Goal: Task Accomplishment & Management: Complete application form

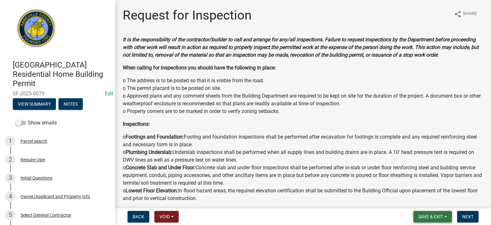
click at [438, 217] on span "Save & Exit" at bounding box center [431, 216] width 25 height 5
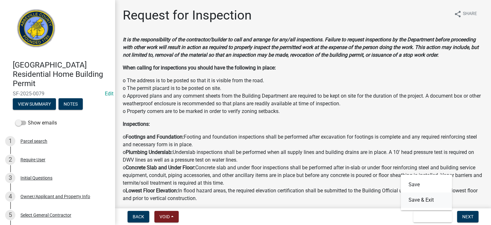
click at [430, 201] on button "Save & Exit" at bounding box center [426, 199] width 51 height 15
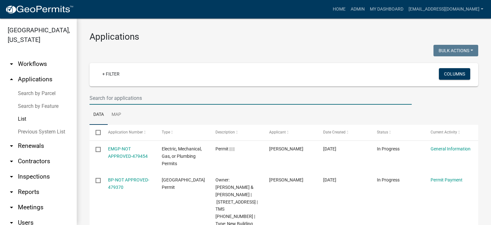
click at [208, 101] on input "text" at bounding box center [251, 97] width 322 height 13
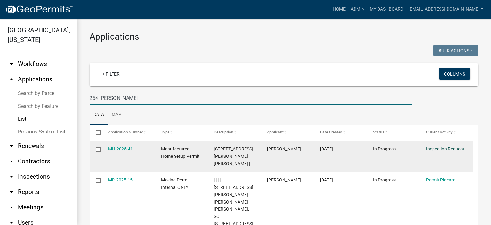
type input "254 [PERSON_NAME]"
click at [439, 149] on link "Inspection Request" at bounding box center [445, 148] width 38 height 5
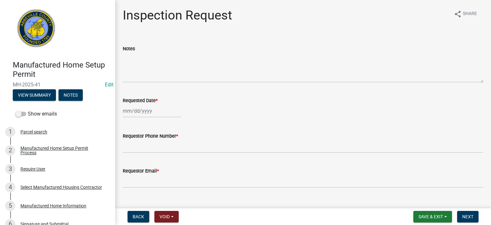
select select "9"
select select "2025"
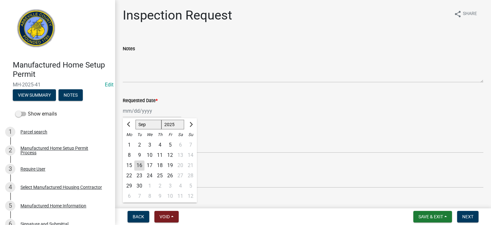
click at [157, 114] on input "Requested Date *" at bounding box center [152, 110] width 59 height 13
click at [138, 165] on div "16" at bounding box center [139, 165] width 10 height 10
type input "[DATE]"
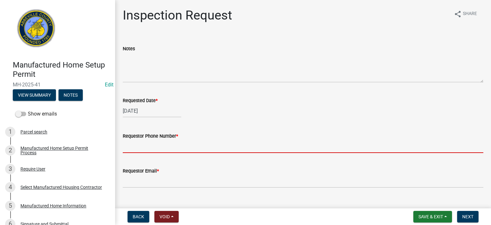
click at [161, 145] on input "Requestor Phone Number *" at bounding box center [303, 146] width 361 height 13
type input "8643662400"
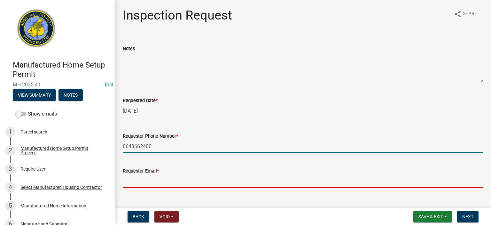
type input "[EMAIL_ADDRESS][DOMAIN_NAME]"
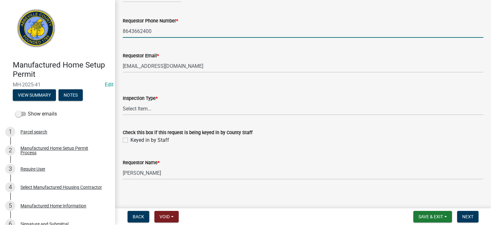
scroll to position [119, 0]
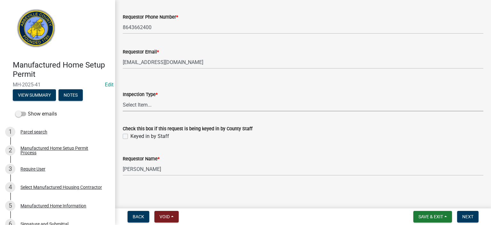
click at [159, 103] on select "Select Item... Inspection 1: Piers, tie-downs, electric, and plumbing Inspectio…" at bounding box center [303, 104] width 361 height 13
click at [123, 98] on select "Select Item... Inspection 1: Piers, tie-downs, electric, and plumbing Inspectio…" at bounding box center [303, 104] width 361 height 13
select select "3cbf7a18-e44b-4eec-a547-04bd26fc95cb"
click at [131, 136] on label "Keyed in by Staff" at bounding box center [150, 136] width 39 height 8
click at [131, 136] on input "Keyed in by Staff" at bounding box center [133, 134] width 4 height 4
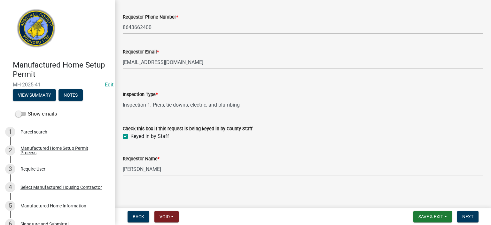
checkbox input "true"
click at [466, 214] on span "Next" at bounding box center [468, 216] width 11 height 5
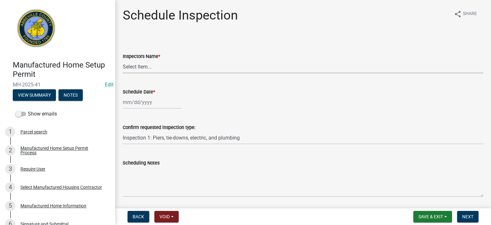
click at [164, 69] on select "Select Item... [EMAIL_ADDRESS][DOMAIN_NAME] ([PERSON_NAME]) [EMAIL_ADDRESS][DOM…" at bounding box center [303, 66] width 361 height 13
select select "56be3ac8-4e2d-49a7-9260-658958e29c03"
click at [123, 60] on select "Select Item... [EMAIL_ADDRESS][DOMAIN_NAME] ([PERSON_NAME]) [EMAIL_ADDRESS][DOM…" at bounding box center [303, 66] width 361 height 13
select select "9"
select select "2025"
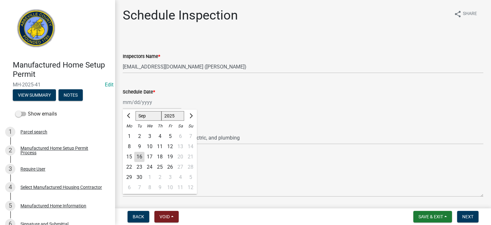
click at [166, 103] on div "[PERSON_NAME] Feb Mar Apr [PERSON_NAME][DATE] Oct Nov [DATE] 1526 1527 1528 152…" at bounding box center [152, 102] width 59 height 13
click at [141, 154] on div "16" at bounding box center [139, 157] width 10 height 10
type input "[DATE]"
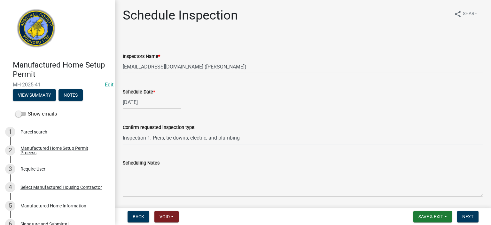
drag, startPoint x: 267, startPoint y: 142, endPoint x: 265, endPoint y: 146, distance: 4.4
click at [266, 143] on input "Inspection 1: Piers, tie-downs, electric, and plumbing" at bounding box center [303, 137] width 361 height 13
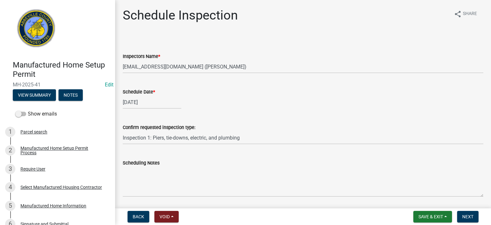
drag, startPoint x: 257, startPoint y: 157, endPoint x: 251, endPoint y: 163, distance: 8.6
click at [256, 157] on div "Scheduling Notes" at bounding box center [303, 173] width 361 height 47
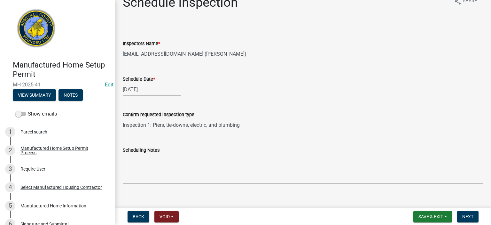
scroll to position [21, 0]
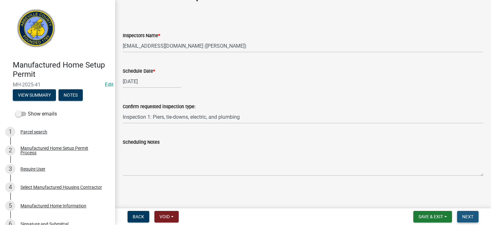
click at [469, 211] on button "Next" at bounding box center [467, 217] width 21 height 12
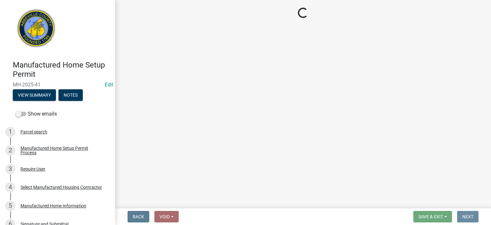
scroll to position [0, 0]
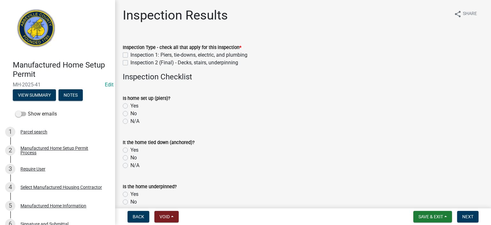
click at [131, 53] on label "Inspection 1: Piers, tie-downs, electric, and plumbing" at bounding box center [189, 55] width 117 height 8
click at [131, 53] on input "Inspection 1: Piers, tie-downs, electric, and plumbing" at bounding box center [133, 53] width 4 height 4
checkbox input "true"
checkbox input "false"
click at [131, 105] on label "Yes" at bounding box center [135, 106] width 8 height 8
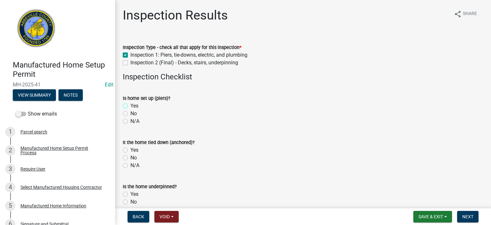
click at [131, 105] on input "Yes" at bounding box center [133, 104] width 4 height 4
radio input "true"
click at [131, 149] on label "Yes" at bounding box center [135, 150] width 8 height 8
click at [131, 149] on input "Yes" at bounding box center [133, 148] width 4 height 4
radio input "true"
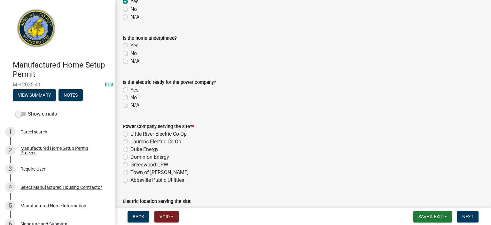
scroll to position [154, 0]
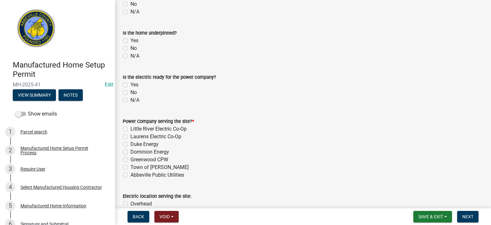
click at [131, 47] on label "No" at bounding box center [134, 48] width 6 height 8
click at [131, 47] on input "No" at bounding box center [133, 46] width 4 height 4
radio input "true"
click at [131, 83] on label "Yes" at bounding box center [135, 85] width 8 height 8
click at [131, 83] on input "Yes" at bounding box center [133, 83] width 4 height 4
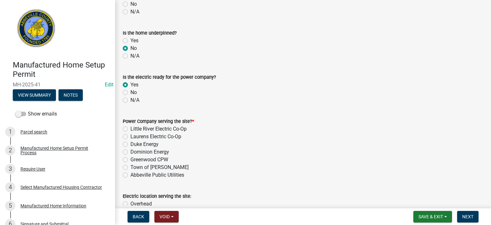
radio input "true"
click at [131, 129] on label "Little River Electric Co-Op" at bounding box center [159, 129] width 56 height 8
click at [131, 129] on input "Little River Electric Co-Op" at bounding box center [133, 127] width 4 height 4
radio input "true"
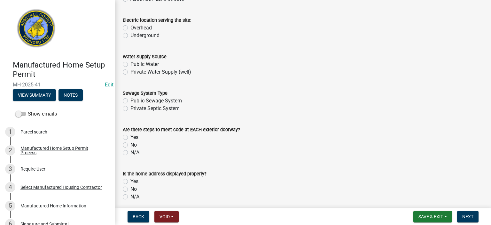
scroll to position [333, 0]
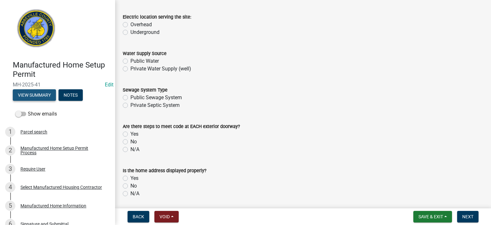
click at [34, 95] on button "View Summary" at bounding box center [34, 95] width 43 height 12
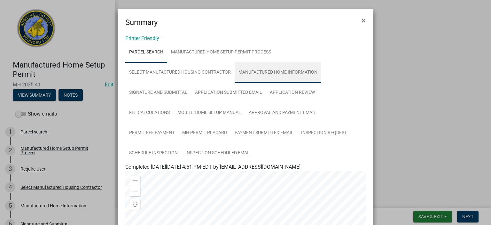
click at [274, 67] on link "Manufactured Home Information" at bounding box center [278, 72] width 87 height 20
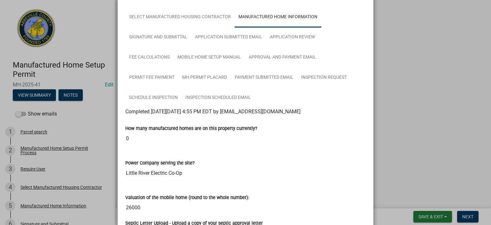
scroll to position [0, 0]
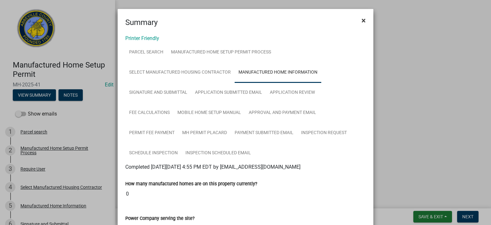
click at [362, 19] on span "×" at bounding box center [364, 20] width 4 height 9
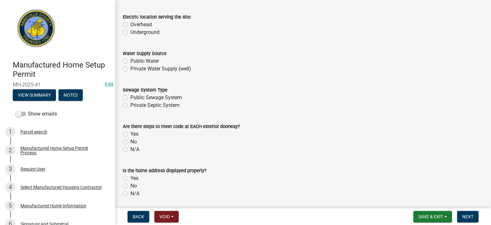
click at [131, 32] on label "Underground" at bounding box center [145, 32] width 29 height 8
click at [131, 32] on input "Underground" at bounding box center [133, 30] width 4 height 4
radio input "true"
click at [131, 68] on label "Private Water Supply (well)" at bounding box center [161, 69] width 61 height 8
click at [131, 68] on input "Private Water Supply (well)" at bounding box center [133, 67] width 4 height 4
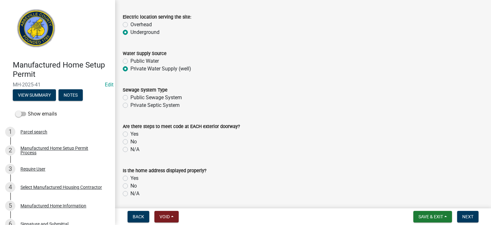
radio input "true"
click at [131, 106] on label "Private Septic System" at bounding box center [155, 105] width 49 height 8
click at [131, 106] on input "Private Septic System" at bounding box center [133, 103] width 4 height 4
radio input "true"
click at [131, 142] on label "No" at bounding box center [134, 142] width 6 height 8
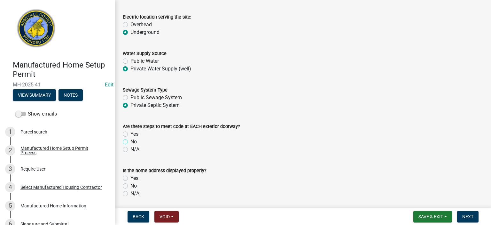
click at [131, 142] on input "No" at bounding box center [133, 140] width 4 height 4
radio input "true"
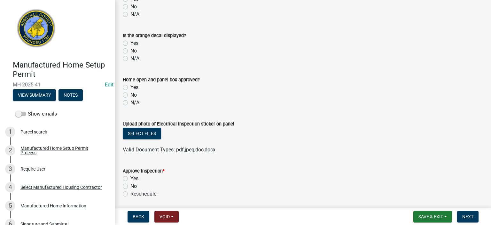
scroll to position [520, 0]
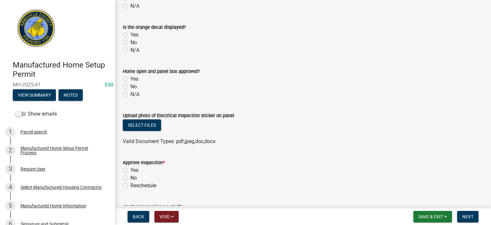
click at [131, 42] on label "No" at bounding box center [134, 43] width 6 height 8
click at [131, 42] on input "No" at bounding box center [133, 41] width 4 height 4
radio input "true"
click at [131, 86] on label "No" at bounding box center [134, 87] width 6 height 8
click at [131, 86] on input "No" at bounding box center [133, 85] width 4 height 4
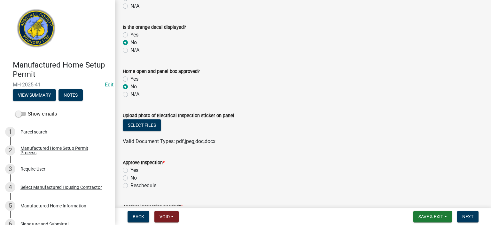
radio input "true"
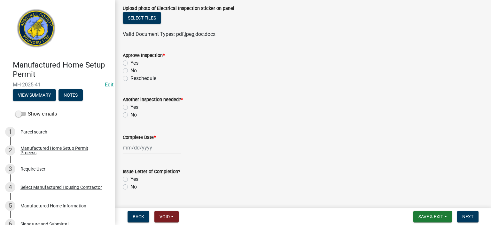
scroll to position [635, 0]
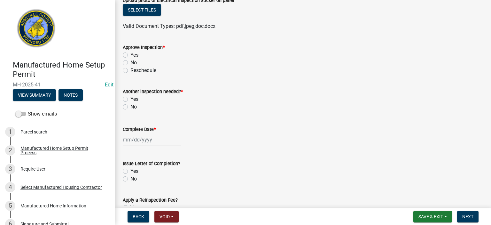
click at [131, 55] on label "Yes" at bounding box center [135, 55] width 8 height 8
click at [131, 55] on input "Yes" at bounding box center [133, 53] width 4 height 4
radio input "true"
click at [131, 98] on label "Yes" at bounding box center [135, 99] width 8 height 8
click at [131, 98] on input "Yes" at bounding box center [133, 97] width 4 height 4
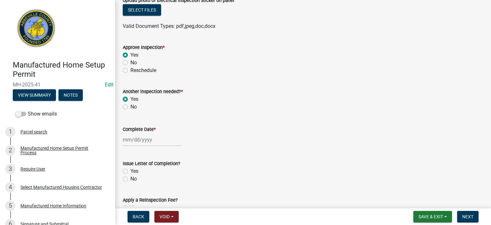
radio input "true"
click at [168, 141] on div at bounding box center [152, 139] width 59 height 13
select select "9"
select select "2025"
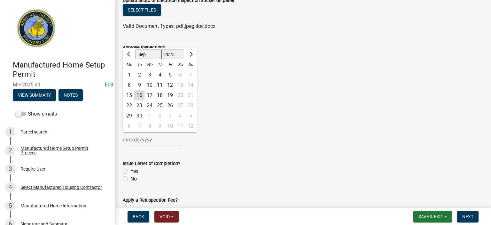
click at [141, 94] on div "16" at bounding box center [139, 95] width 10 height 10
type input "[DATE]"
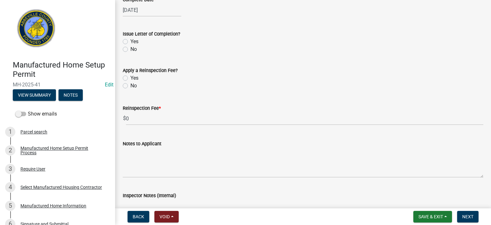
scroll to position [776, 0]
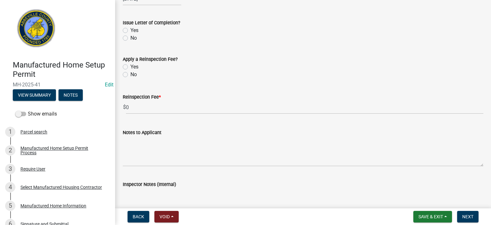
click at [131, 37] on label "No" at bounding box center [134, 38] width 6 height 8
click at [131, 37] on input "No" at bounding box center [133, 36] width 4 height 4
radio input "true"
click at [131, 74] on label "No" at bounding box center [134, 75] width 6 height 8
click at [131, 74] on input "No" at bounding box center [133, 73] width 4 height 4
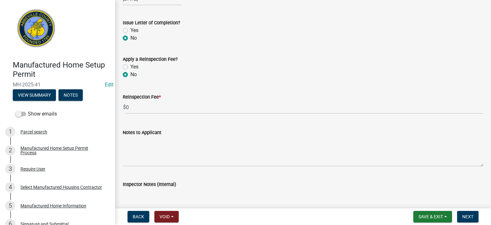
radio input "true"
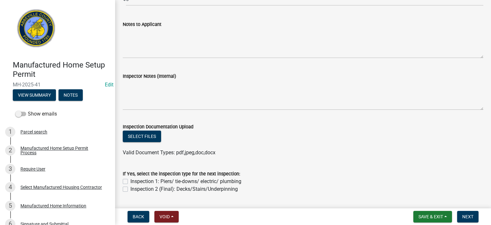
scroll to position [891, 0]
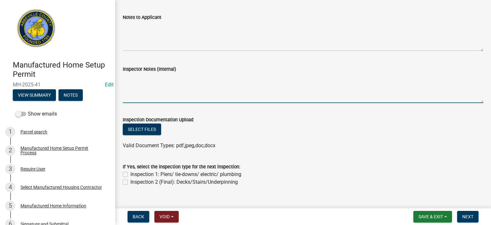
click at [168, 75] on textarea "Inspector Notes (Internal)" at bounding box center [303, 88] width 361 height 30
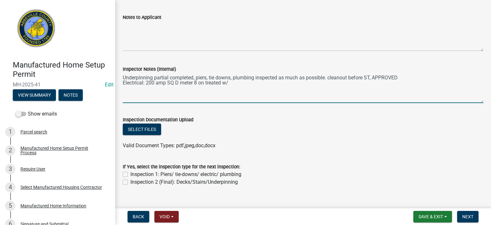
drag, startPoint x: 277, startPoint y: 3, endPoint x: 237, endPoint y: 85, distance: 90.7
click at [237, 85] on textarea "Underpinning partial completed, piers, tie downs, plumbing inspected as much as…" at bounding box center [303, 88] width 361 height 30
click at [234, 83] on textarea "Underpinning partial completed, piers, tie downs, plumbing inspected as much as…" at bounding box center [303, 88] width 361 height 30
click at [270, 83] on textarea "Underpinning partial completed, piers, tie downs, plumbing inspected as much as…" at bounding box center [303, 88] width 361 height 30
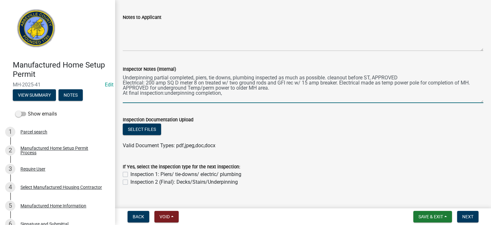
click at [164, 94] on textarea "Underpinning partial completed, piers, tie downs, plumbing inspected as much as…" at bounding box center [303, 88] width 361 height 30
drag, startPoint x: 227, startPoint y: 94, endPoint x: 243, endPoint y: 85, distance: 19.0
click at [227, 94] on textarea "Underpinning partial completed, piers, tie downs, plumbing inspected as much as…" at bounding box center [303, 88] width 361 height 30
click at [280, 94] on textarea "Underpinning partial completed, piers, tie downs, plumbing inspected as much as…" at bounding box center [303, 88] width 361 height 30
drag, startPoint x: 299, startPoint y: 93, endPoint x: 392, endPoint y: 76, distance: 93.6
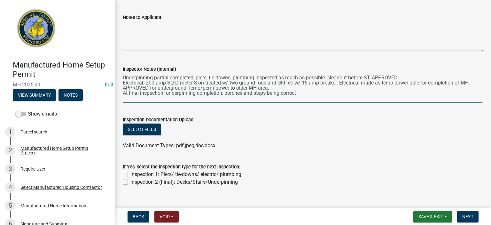
click at [305, 93] on textarea "Underpinning partial completed, piers, tie downs, plumbing inspected as much as…" at bounding box center [303, 88] width 361 height 30
type textarea "Underpinning partial completed, piers, tie downs, plumbing inspected as much as…"
click at [131, 181] on label "Inspection 2 (Final): Decks/Stairs/Underpinning" at bounding box center [184, 182] width 107 height 8
click at [131, 181] on input "Inspection 2 (Final): Decks/Stairs/Underpinning" at bounding box center [133, 180] width 4 height 4
checkbox input "true"
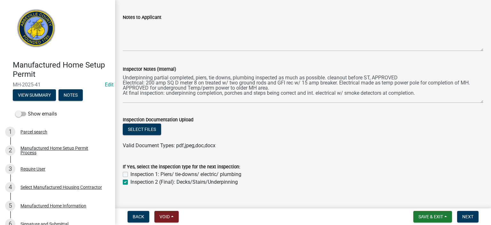
checkbox input "false"
checkbox input "true"
click at [472, 216] on span "Next" at bounding box center [468, 216] width 11 height 5
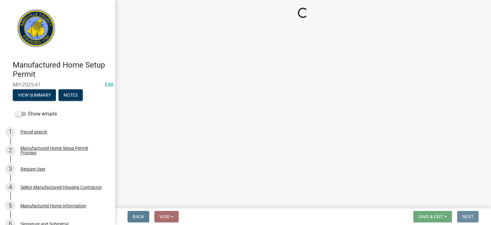
scroll to position [0, 0]
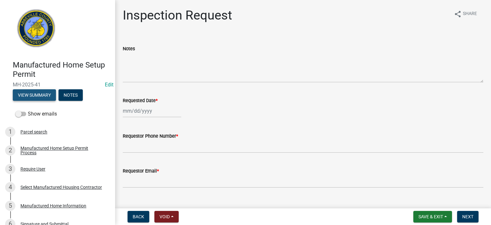
click at [41, 92] on button "View Summary" at bounding box center [34, 95] width 43 height 12
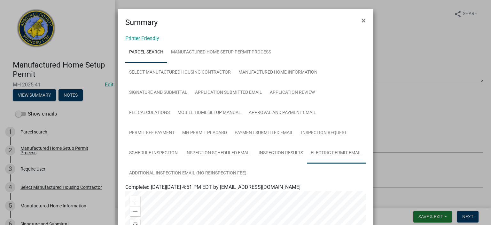
click at [307, 163] on link "Electric Permit Email" at bounding box center [336, 153] width 59 height 20
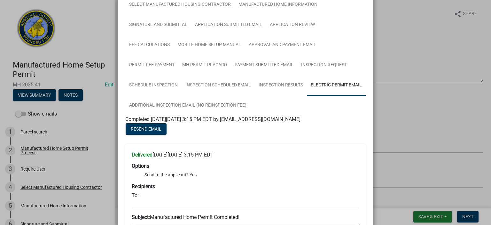
scroll to position [47, 0]
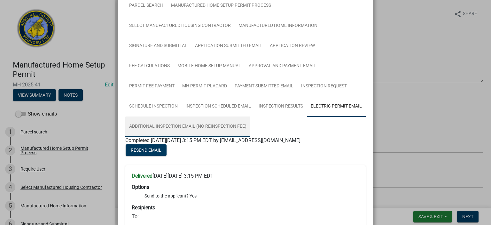
click at [229, 124] on link "Additional Inspection Email (No Reinspection Fee)" at bounding box center [187, 126] width 125 height 20
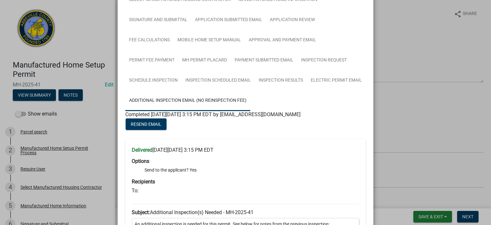
scroll to position [21, 0]
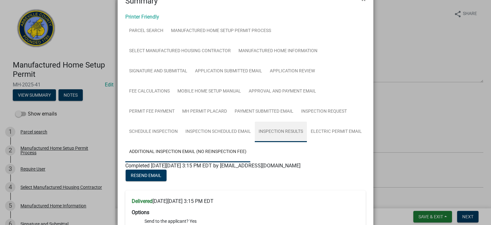
click at [278, 131] on link "Inspection Results" at bounding box center [281, 132] width 52 height 20
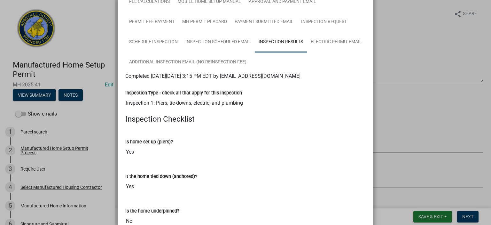
scroll to position [124, 0]
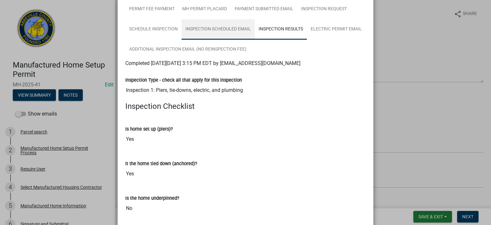
click at [214, 29] on link "Inspection Scheduled Email" at bounding box center [218, 29] width 73 height 20
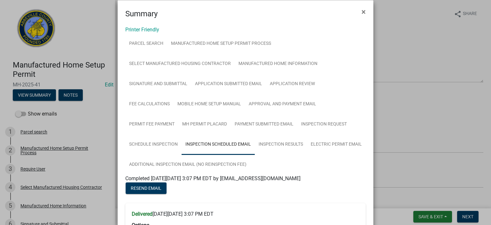
scroll to position [0, 0]
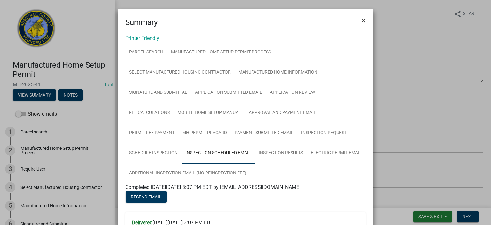
click at [362, 18] on span "×" at bounding box center [364, 20] width 4 height 9
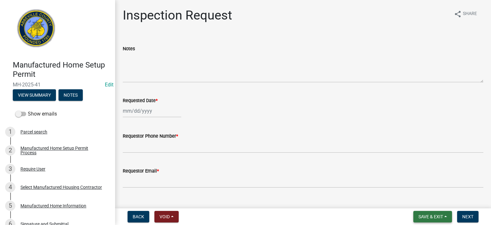
click at [434, 217] on span "Save & Exit" at bounding box center [431, 216] width 25 height 5
click at [429, 197] on button "Save & Exit" at bounding box center [426, 199] width 51 height 15
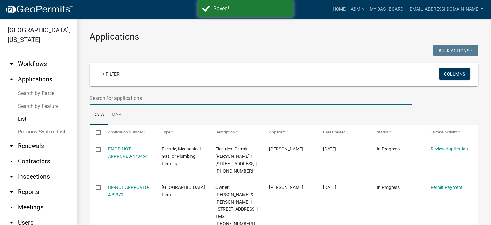
click at [155, 96] on input "text" at bounding box center [251, 97] width 322 height 13
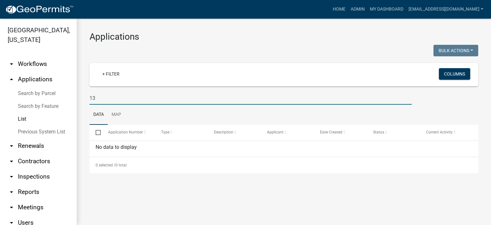
type input "1"
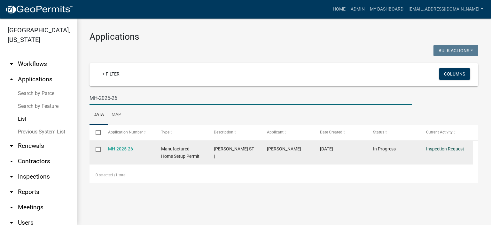
type input "MH-2025-26"
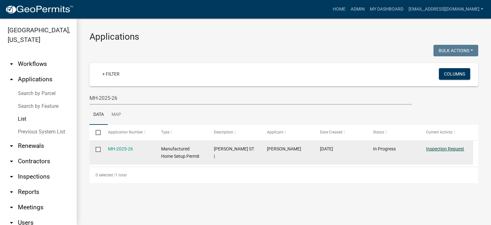
click at [446, 148] on link "Inspection Request" at bounding box center [445, 148] width 38 height 5
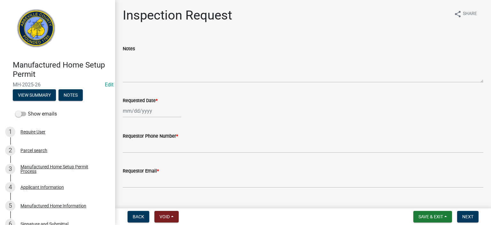
select select "9"
select select "2025"
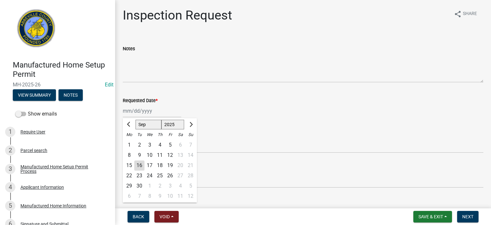
click at [165, 115] on div "[PERSON_NAME] Feb Mar Apr [PERSON_NAME][DATE] Oct Nov [DATE] 1526 1527 1528 152…" at bounding box center [152, 110] width 59 height 13
click at [138, 167] on div "16" at bounding box center [139, 165] width 10 height 10
type input "[DATE]"
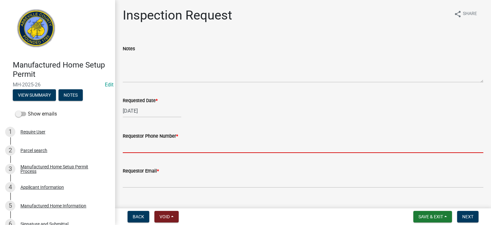
click at [192, 146] on input "Requestor Phone Number *" at bounding box center [303, 146] width 361 height 13
type input "8643662400"
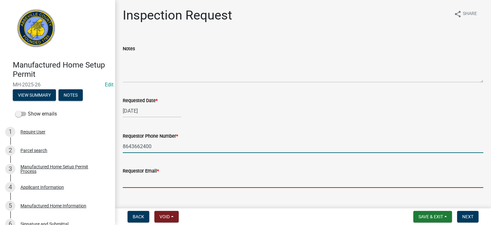
type input "[EMAIL_ADDRESS][DOMAIN_NAME]"
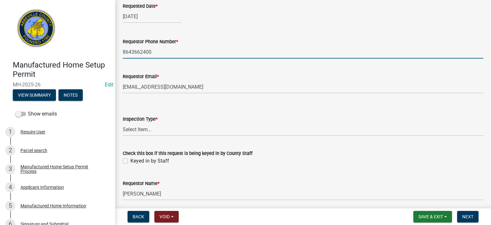
scroll to position [119, 0]
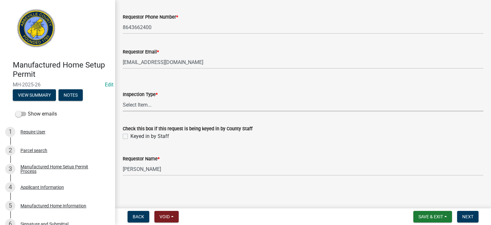
click at [159, 101] on select "Select Item... Inspection 1: Piers, tie-downs, electric, and plumbing Inspectio…" at bounding box center [303, 104] width 361 height 13
click at [123, 98] on select "Select Item... Inspection 1: Piers, tie-downs, electric, and plumbing Inspectio…" at bounding box center [303, 104] width 361 height 13
select select "dde82eb7-4e9f-4197-ae85-f9aafdb44678"
click at [131, 135] on label "Keyed in by Staff" at bounding box center [150, 136] width 39 height 8
click at [131, 135] on input "Keyed in by Staff" at bounding box center [133, 134] width 4 height 4
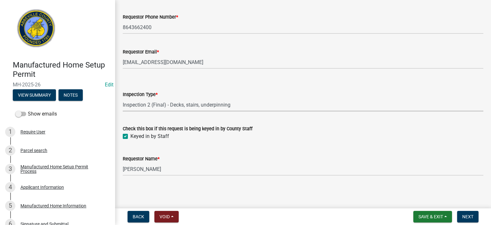
checkbox input "true"
click at [466, 215] on span "Next" at bounding box center [468, 216] width 11 height 5
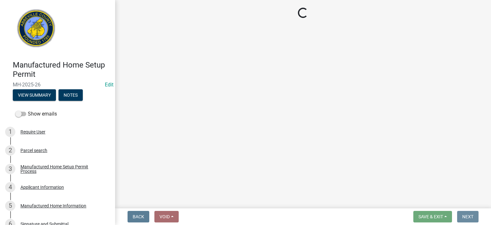
scroll to position [0, 0]
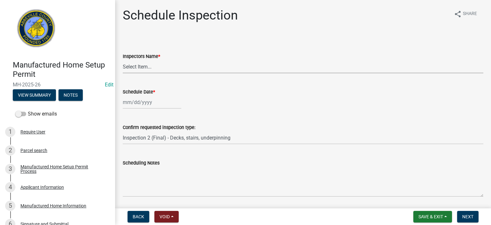
click at [177, 70] on select "Select Item... [EMAIL_ADDRESS][DOMAIN_NAME] ([PERSON_NAME]) [EMAIL_ADDRESS][DOM…" at bounding box center [303, 66] width 361 height 13
select select "56be3ac8-4e2d-49a7-9260-658958e29c03"
click at [123, 60] on select "Select Item... [EMAIL_ADDRESS][DOMAIN_NAME] ([PERSON_NAME]) [EMAIL_ADDRESS][DOM…" at bounding box center [303, 66] width 361 height 13
click at [168, 104] on div at bounding box center [152, 102] width 59 height 13
select select "9"
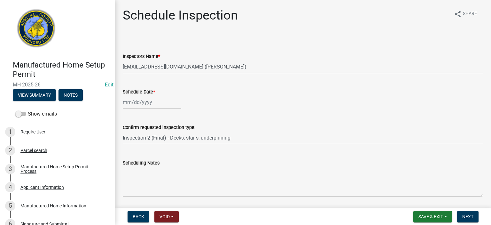
select select "2025"
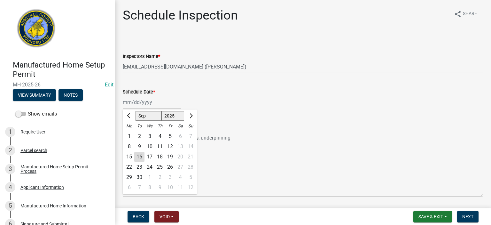
click at [140, 156] on div "16" at bounding box center [139, 157] width 10 height 10
type input "[DATE]"
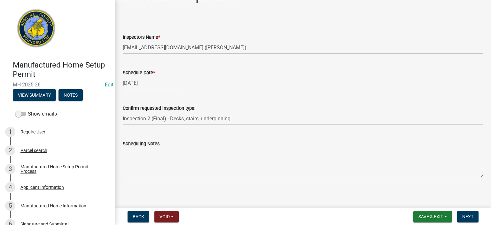
scroll to position [21, 0]
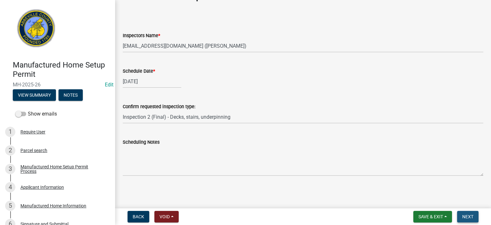
click at [472, 215] on span "Next" at bounding box center [468, 216] width 11 height 5
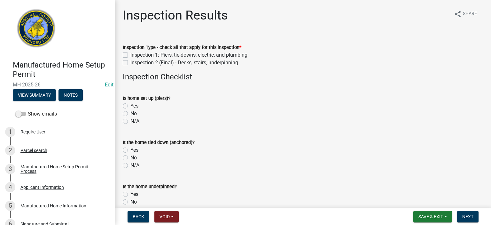
click at [131, 64] on label "Inspection 2 (Final) - Decks, stairs, underpinning" at bounding box center [185, 63] width 108 height 8
click at [131, 63] on input "Inspection 2 (Final) - Decks, stairs, underpinning" at bounding box center [133, 61] width 4 height 4
checkbox input "true"
checkbox input "false"
checkbox input "true"
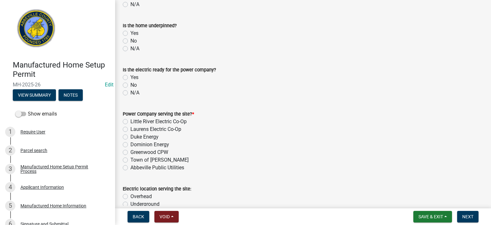
scroll to position [179, 0]
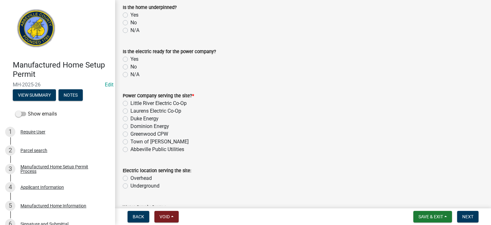
click at [131, 12] on label "Yes" at bounding box center [135, 15] width 8 height 8
click at [131, 12] on input "Yes" at bounding box center [133, 13] width 4 height 4
radio input "true"
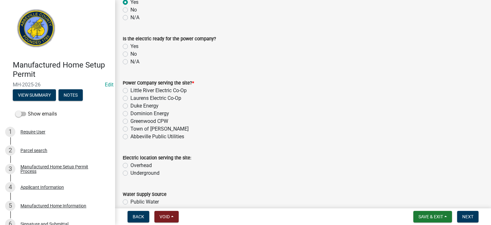
scroll to position [205, 0]
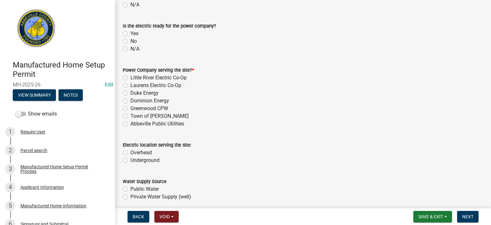
click at [131, 116] on label "Town of [PERSON_NAME]" at bounding box center [160, 116] width 58 height 8
click at [131, 116] on input "Town of [PERSON_NAME]" at bounding box center [133, 114] width 4 height 4
radio input "true"
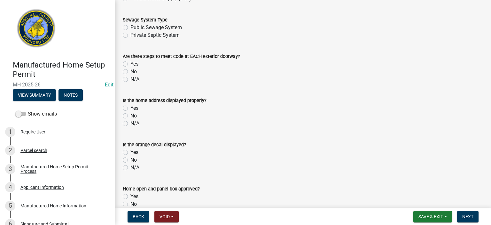
scroll to position [409, 0]
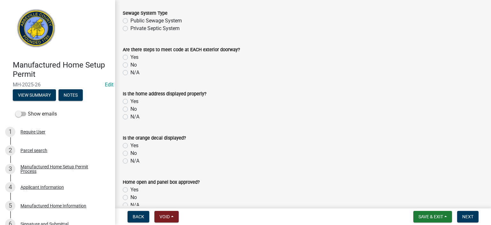
click at [131, 56] on label "Yes" at bounding box center [135, 57] width 8 height 8
click at [131, 56] on input "Yes" at bounding box center [133, 55] width 4 height 4
radio input "true"
click at [131, 102] on label "Yes" at bounding box center [135, 102] width 8 height 8
click at [131, 102] on input "Yes" at bounding box center [133, 100] width 4 height 4
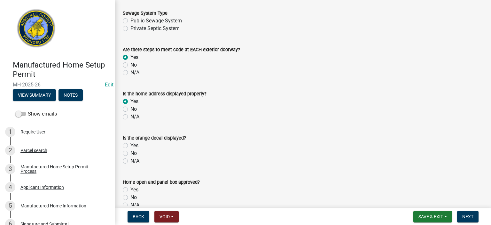
radio input "true"
click at [131, 146] on label "Yes" at bounding box center [135, 146] width 8 height 8
click at [131, 146] on input "Yes" at bounding box center [133, 144] width 4 height 4
radio input "true"
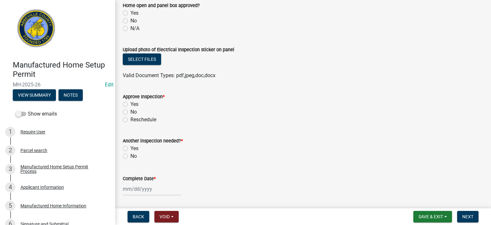
scroll to position [589, 0]
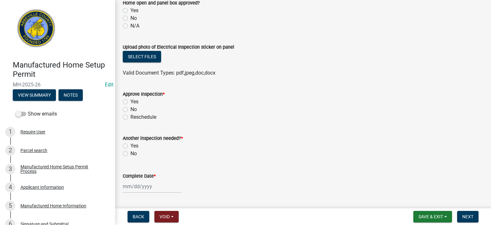
drag, startPoint x: 485, startPoint y: 201, endPoint x: 447, endPoint y: 190, distance: 39.2
click at [131, 101] on label "Yes" at bounding box center [135, 102] width 8 height 8
click at [131, 101] on input "Yes" at bounding box center [133, 100] width 4 height 4
radio input "true"
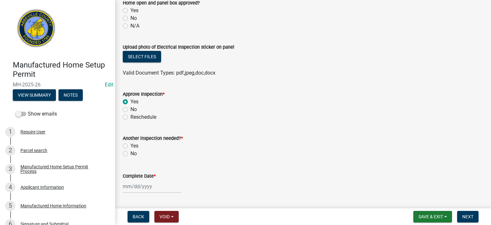
click at [131, 153] on label "No" at bounding box center [134, 154] width 6 height 8
click at [131, 153] on input "No" at bounding box center [133, 152] width 4 height 4
radio input "true"
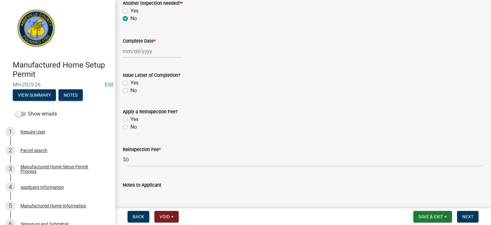
scroll to position [729, 0]
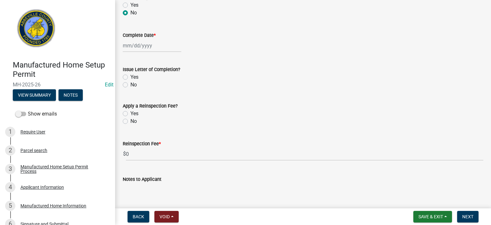
click at [162, 48] on div at bounding box center [152, 45] width 59 height 13
select select "9"
select select "2025"
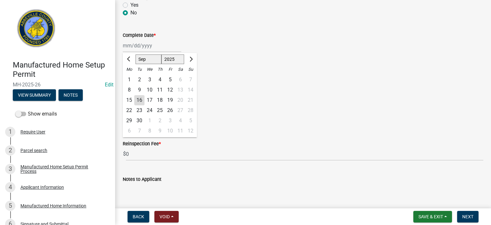
click at [141, 98] on div "16" at bounding box center [139, 100] width 10 height 10
type input "[DATE]"
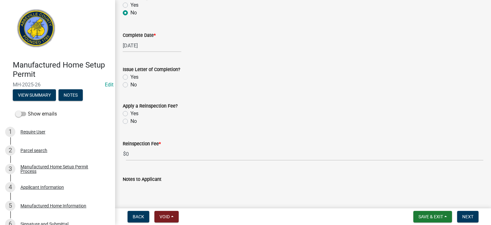
click at [131, 76] on label "Yes" at bounding box center [135, 77] width 8 height 8
click at [131, 76] on input "Yes" at bounding box center [133, 75] width 4 height 4
radio input "true"
click at [131, 121] on label "No" at bounding box center [134, 121] width 6 height 8
click at [131, 121] on input "No" at bounding box center [133, 119] width 4 height 4
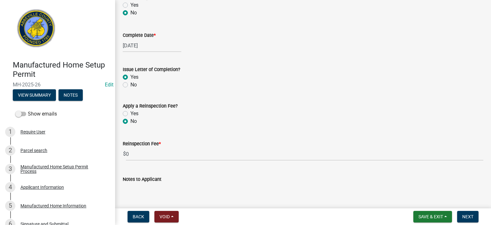
radio input "true"
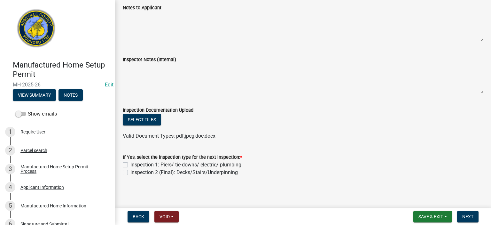
scroll to position [902, 0]
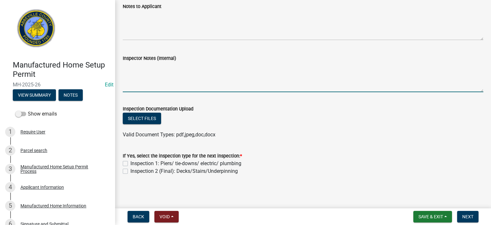
click at [210, 75] on textarea "Inspector Notes (Internal)" at bounding box center [303, 77] width 361 height 30
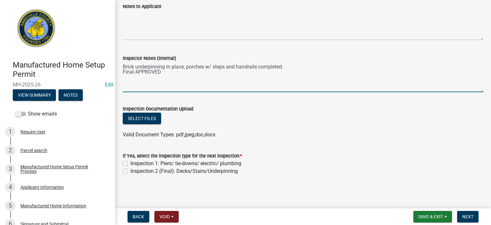
type textarea "Brick underpinning in place, porches w/ steps and handrails completed. Final AP…"
drag, startPoint x: 124, startPoint y: 171, endPoint x: 131, endPoint y: 172, distance: 6.8
click at [131, 170] on label "Inspection 2 (Final): Decks/Stairs/Underpinning" at bounding box center [184, 171] width 107 height 8
click at [131, 170] on input "Inspection 2 (Final): Decks/Stairs/Underpinning" at bounding box center [133, 169] width 4 height 4
checkbox input "true"
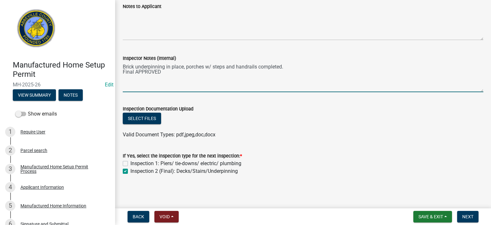
checkbox input "false"
checkbox input "true"
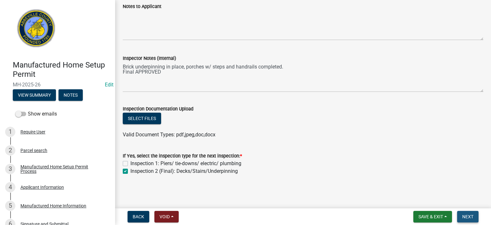
click at [464, 215] on span "Next" at bounding box center [468, 216] width 11 height 5
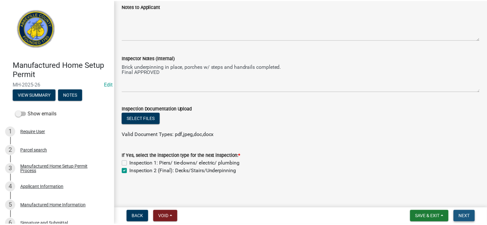
scroll to position [0, 0]
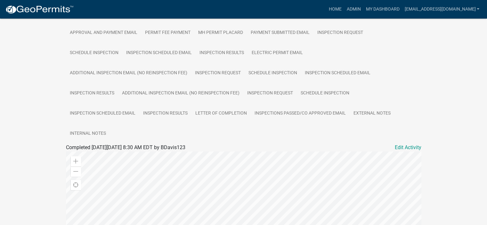
scroll to position [166, 0]
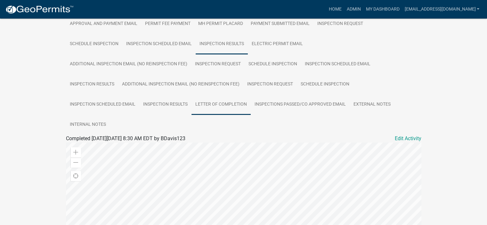
click at [218, 104] on link "Letter of Completion" at bounding box center [220, 104] width 59 height 20
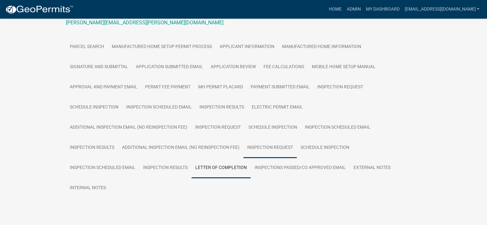
scroll to position [120, 0]
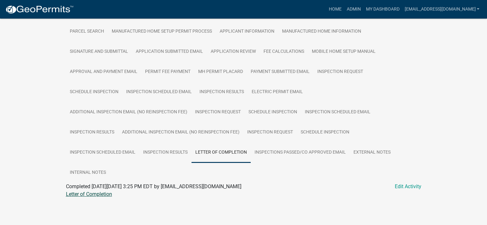
click at [98, 193] on link "Letter of Completion" at bounding box center [89, 194] width 46 height 6
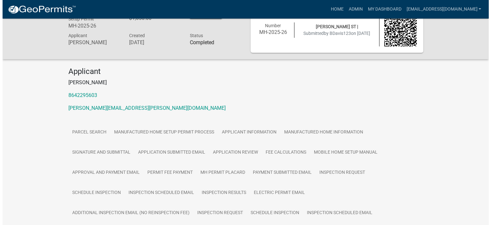
scroll to position [0, 0]
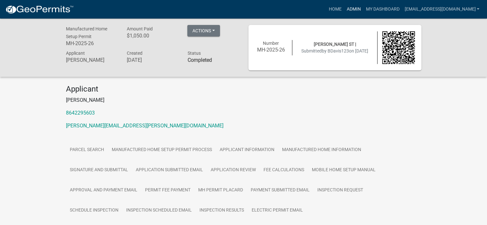
click at [344, 7] on link "Admin" at bounding box center [353, 9] width 19 height 12
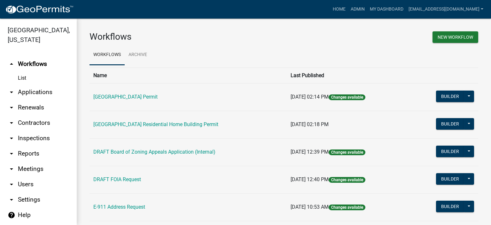
click at [39, 91] on link "arrow_drop_down Applications" at bounding box center [38, 91] width 77 height 15
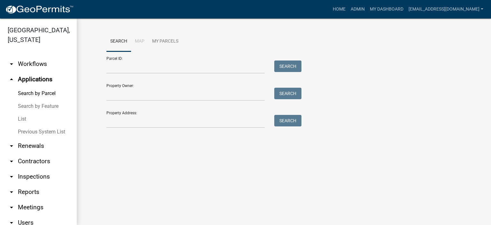
click at [23, 119] on link "List" at bounding box center [38, 119] width 77 height 13
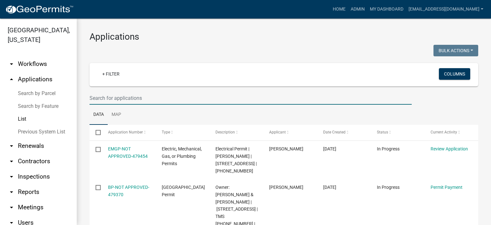
click at [157, 99] on input "text" at bounding box center [251, 97] width 322 height 13
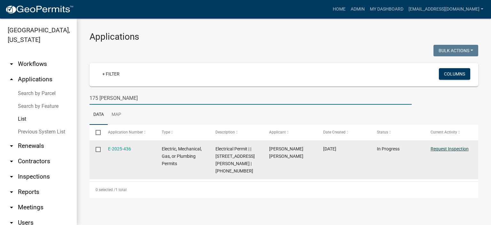
type input "175 [PERSON_NAME]"
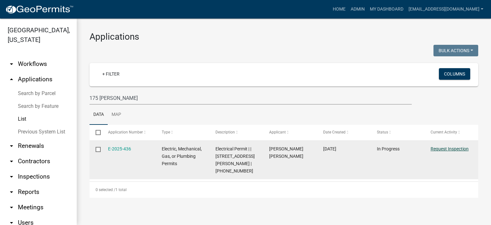
click at [447, 150] on link "Request Inspection" at bounding box center [450, 148] width 38 height 5
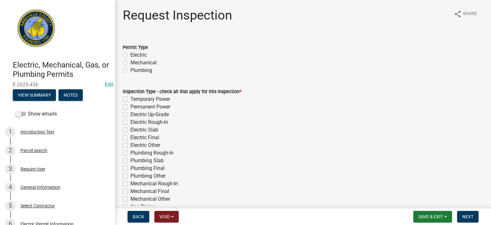
click at [131, 53] on label "Electric" at bounding box center [139, 55] width 16 height 8
click at [131, 53] on input "Electric" at bounding box center [133, 53] width 4 height 4
radio input "true"
click at [131, 113] on label "Electric Up-Grade" at bounding box center [150, 115] width 38 height 8
click at [131, 113] on input "Electric Up-Grade" at bounding box center [133, 113] width 4 height 4
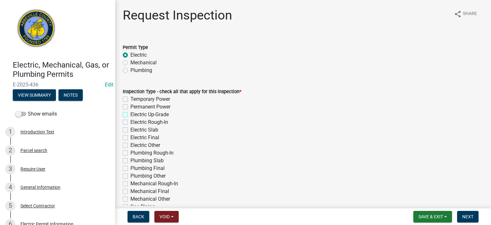
checkbox input "true"
checkbox input "false"
checkbox input "true"
checkbox input "false"
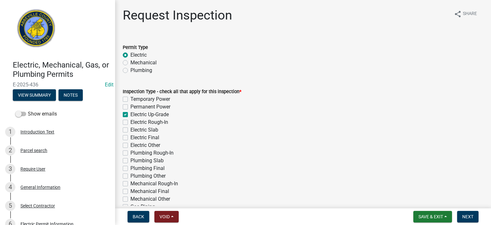
checkbox input "false"
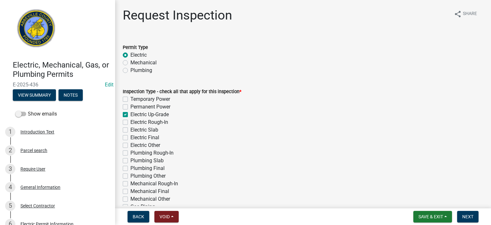
checkbox input "false"
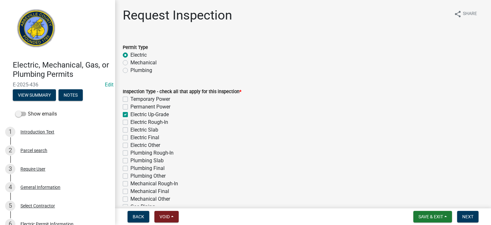
checkbox input "false"
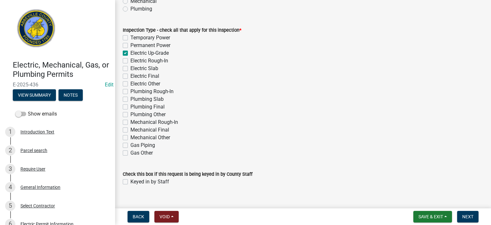
scroll to position [72, 0]
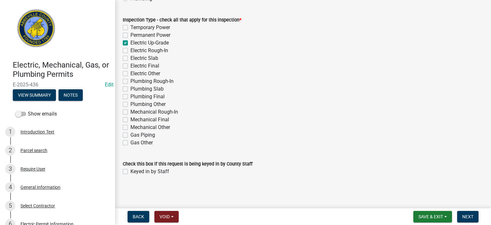
click at [131, 170] on label "Keyed in by Staff" at bounding box center [150, 172] width 39 height 8
click at [131, 170] on input "Keyed in by Staff" at bounding box center [133, 170] width 4 height 4
checkbox input "true"
click at [473, 215] on button "Next" at bounding box center [467, 217] width 21 height 12
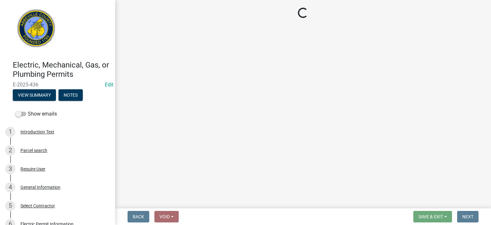
select select "896ec84b-7942-43b9-a78d-4f1554b7930c"
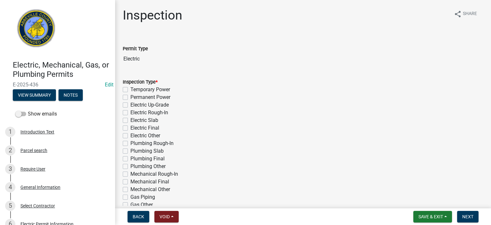
drag, startPoint x: 126, startPoint y: 104, endPoint x: 130, endPoint y: 107, distance: 4.8
click at [131, 104] on label "Electric Up-Grade" at bounding box center [150, 105] width 38 height 8
click at [131, 104] on input "Electric Up-Grade" at bounding box center [133, 103] width 4 height 4
checkbox input "true"
checkbox input "false"
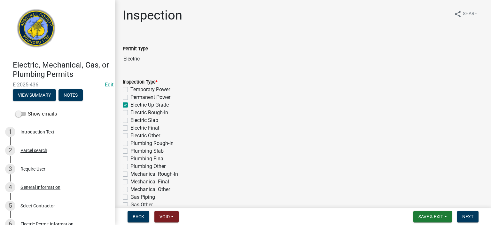
checkbox input "false"
checkbox input "true"
checkbox input "false"
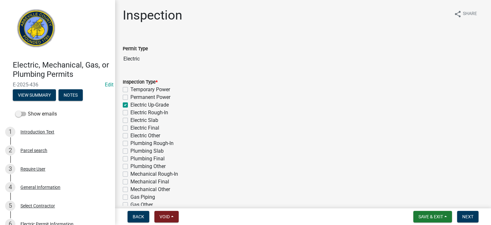
checkbox input "false"
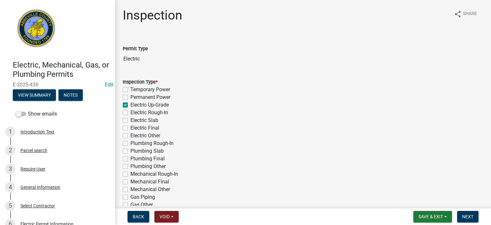
checkbox input "false"
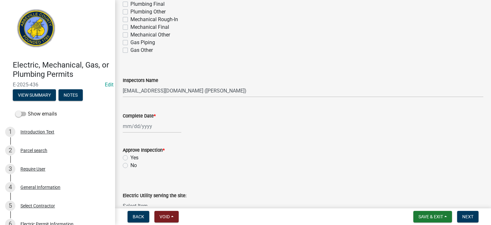
scroll to position [192, 0]
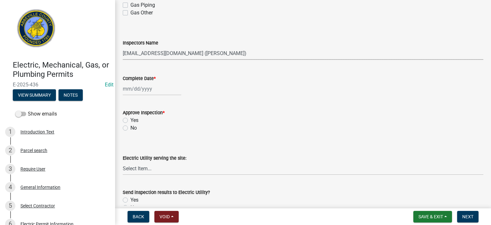
click at [253, 55] on select "Select Item... [EMAIL_ADDRESS][DOMAIN_NAME] ([PERSON_NAME]) [EMAIL_ADDRESS][DOM…" at bounding box center [303, 53] width 361 height 13
select select "56be3ac8-4e2d-49a7-9260-658958e29c03"
click at [123, 47] on select "Select Item... [EMAIL_ADDRESS][DOMAIN_NAME] ([PERSON_NAME]) [EMAIL_ADDRESS][DOM…" at bounding box center [303, 53] width 361 height 13
click at [164, 92] on div at bounding box center [152, 88] width 59 height 13
select select "9"
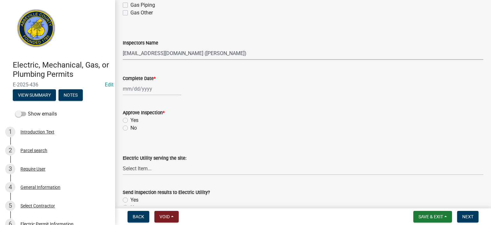
select select "2025"
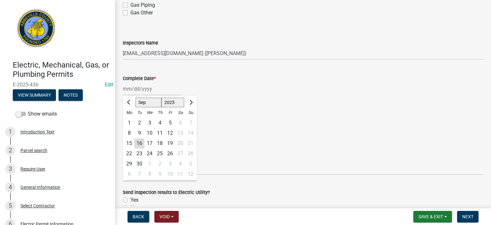
click at [141, 141] on div "16" at bounding box center [139, 143] width 10 height 10
type input "[DATE]"
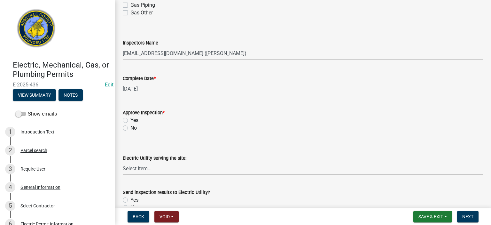
click at [131, 121] on label "Yes" at bounding box center [135, 120] width 8 height 8
click at [131, 121] on input "Yes" at bounding box center [133, 118] width 4 height 4
radio input "true"
click at [155, 168] on select "Select Item... Little River Electric Co-Op Laurens Electric Co-Op Duke Energy D…" at bounding box center [303, 168] width 361 height 13
click at [123, 162] on select "Select Item... Little River Electric Co-Op Laurens Electric Co-Op Duke Energy D…" at bounding box center [303, 168] width 361 height 13
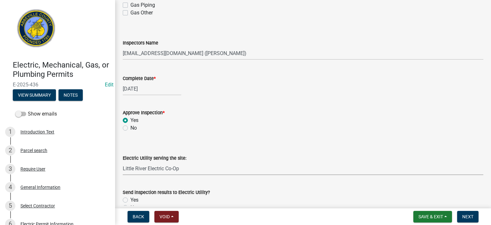
select select "bd80ec07-8d03-48b2-b776-9846ceba1ce7"
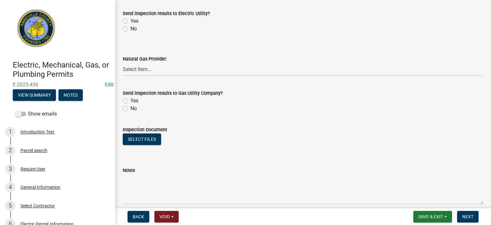
scroll to position [371, 0]
click at [131, 19] on label "Yes" at bounding box center [135, 21] width 8 height 8
click at [131, 19] on input "Yes" at bounding box center [133, 19] width 4 height 4
radio input "true"
click at [128, 108] on div "No" at bounding box center [303, 108] width 361 height 8
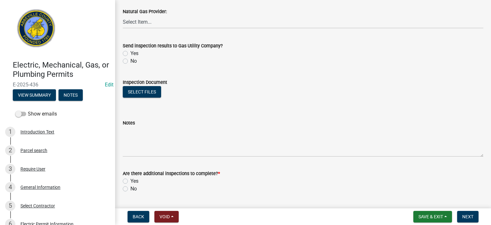
scroll to position [435, 0]
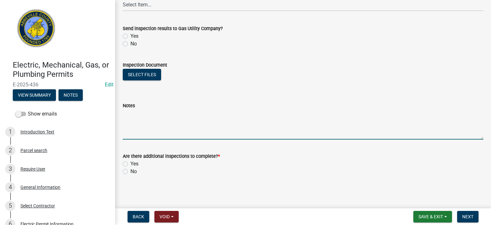
click at [151, 117] on textarea "Notes" at bounding box center [303, 124] width 361 height 30
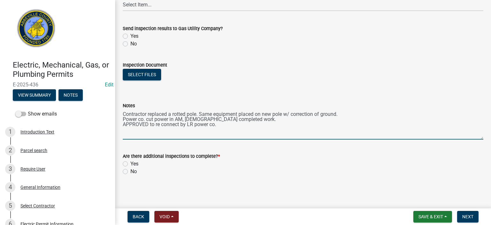
type textarea "Contractor replaced a rotted pole. Same equipment placed on new pole w/ correct…"
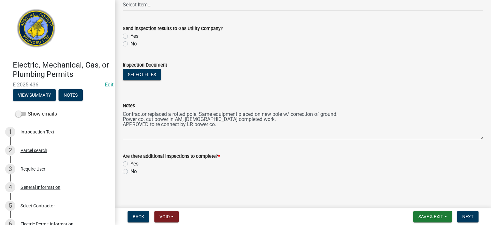
click at [131, 171] on label "No" at bounding box center [134, 172] width 6 height 8
click at [131, 171] on input "No" at bounding box center [133, 170] width 4 height 4
radio input "true"
click at [469, 215] on span "Next" at bounding box center [468, 216] width 11 height 5
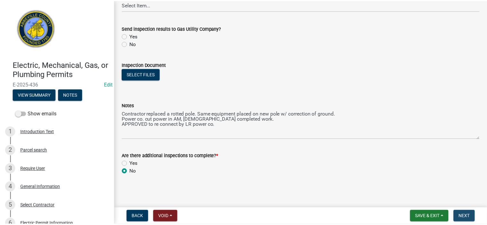
scroll to position [0, 0]
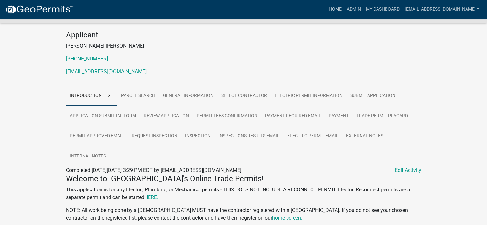
scroll to position [68, 0]
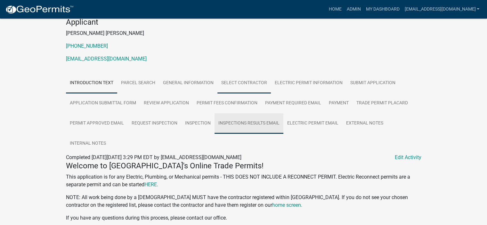
click at [259, 122] on link "Inspections Results Email" at bounding box center [248, 123] width 69 height 20
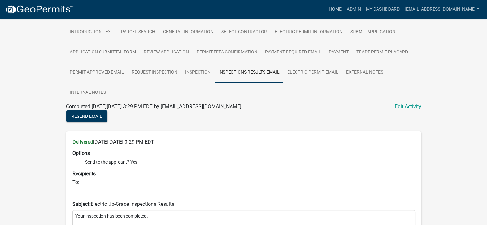
scroll to position [98, 0]
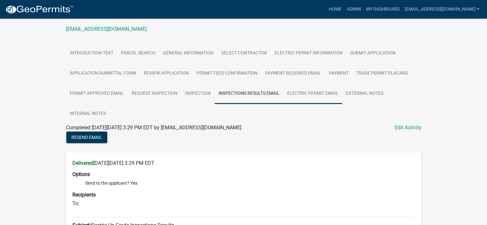
click at [315, 92] on link "Electric Permit Email" at bounding box center [312, 93] width 59 height 20
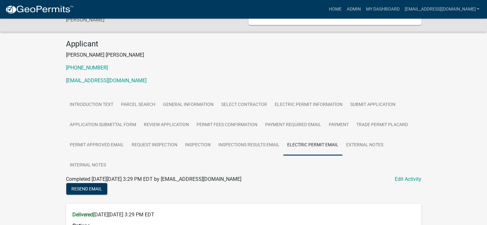
scroll to position [25, 0]
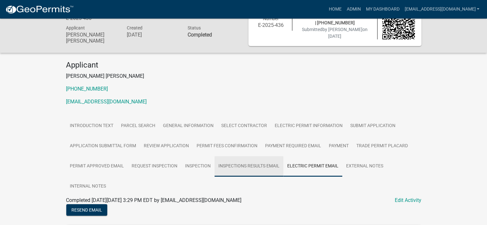
click at [245, 165] on link "Inspections Results Email" at bounding box center [248, 166] width 69 height 20
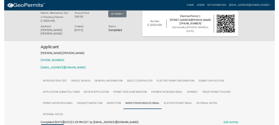
scroll to position [0, 0]
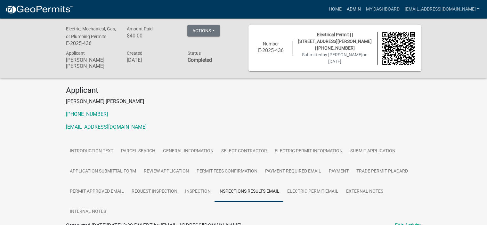
click at [344, 9] on link "Admin" at bounding box center [353, 9] width 19 height 12
